Goal: Use online tool/utility: Utilize a website feature to perform a specific function

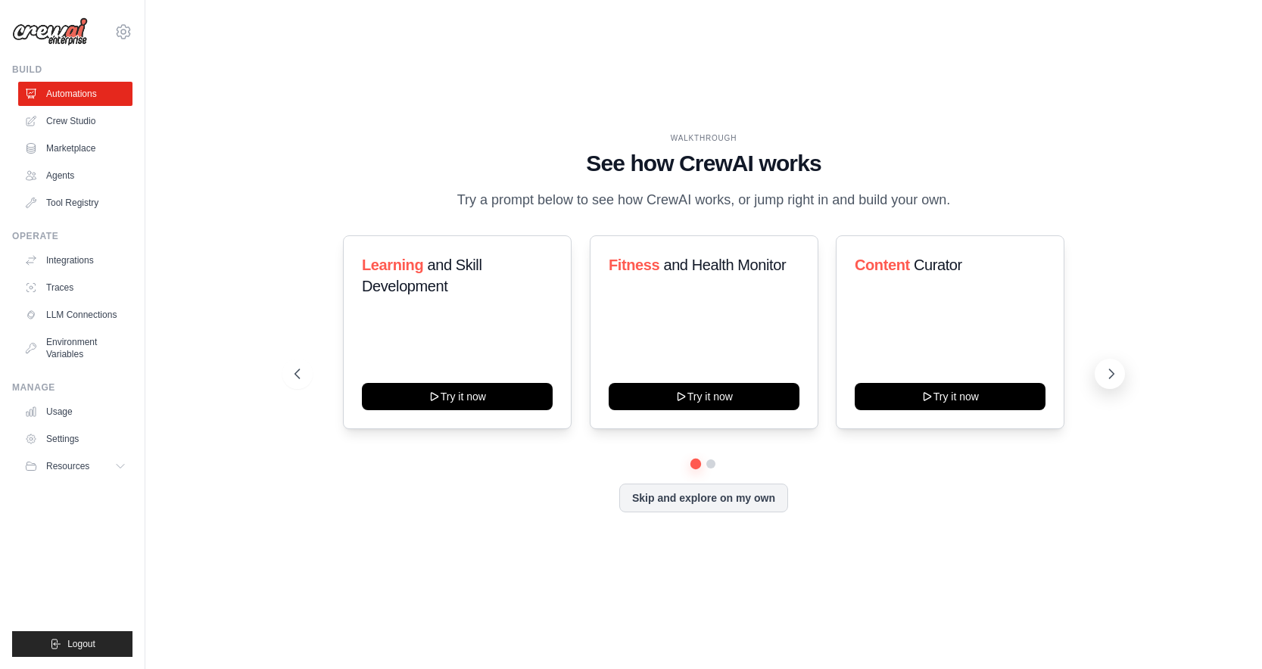
click at [1104, 373] on icon at bounding box center [1111, 373] width 15 height 15
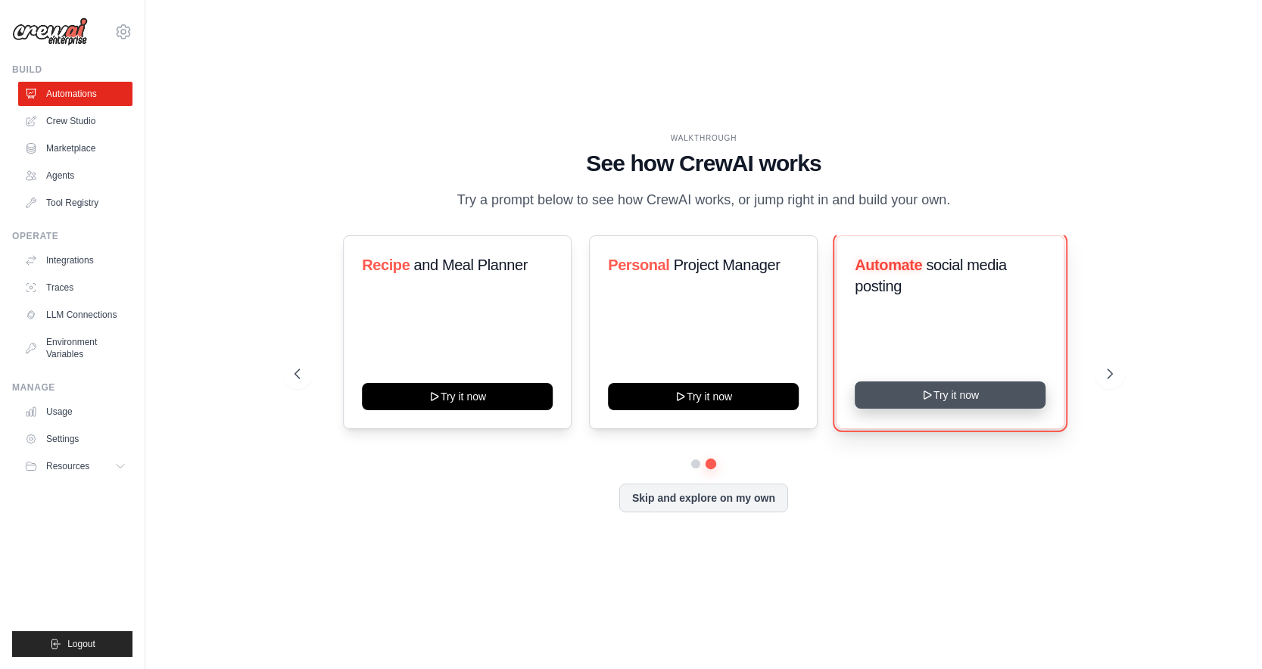
click at [936, 395] on button "Try it now" at bounding box center [950, 394] width 191 height 27
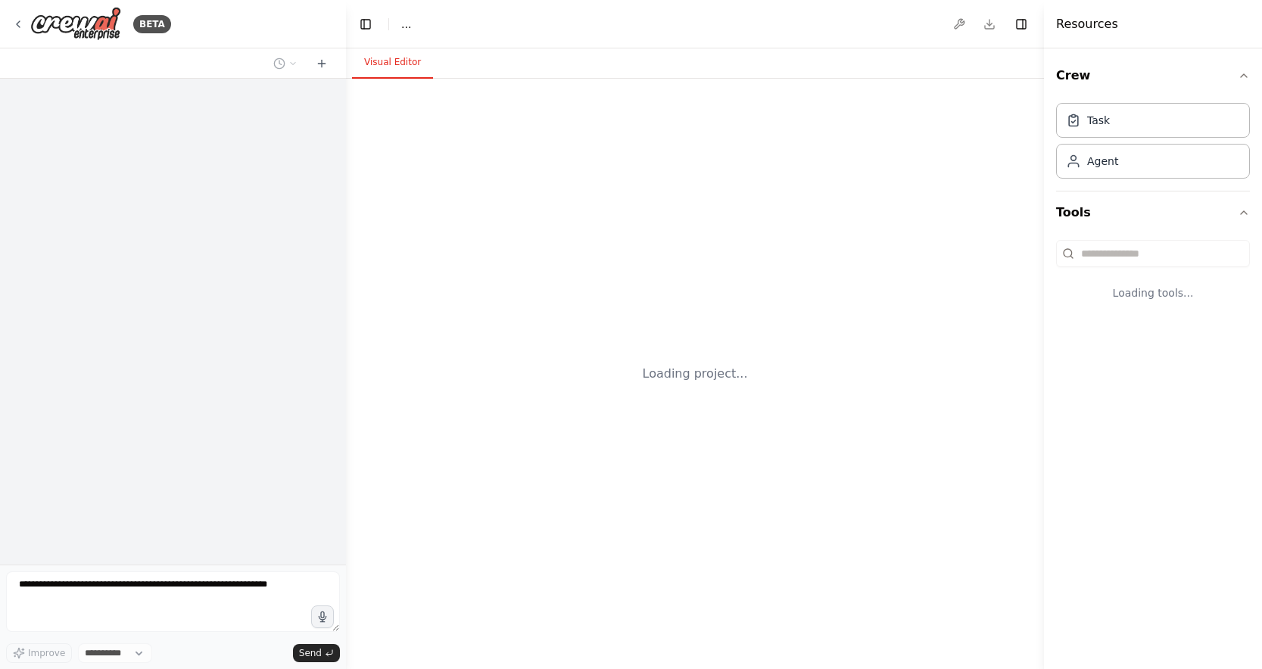
select select "****"
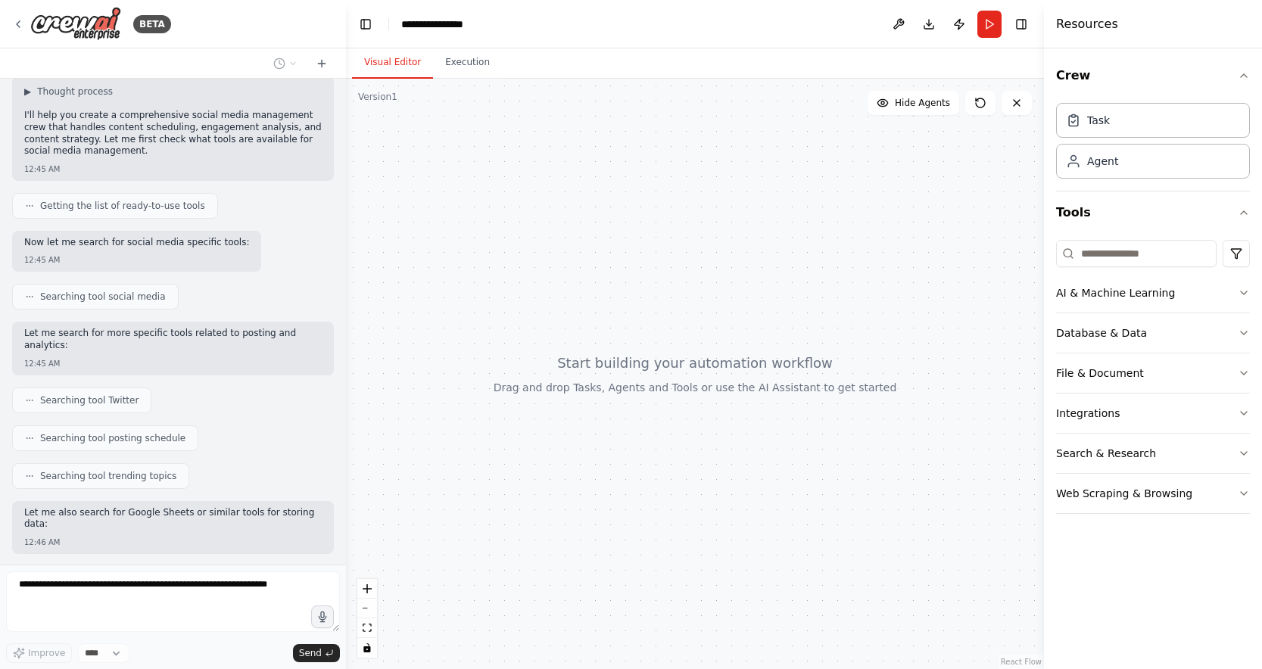
scroll to position [180, 0]
